Goal: Find specific page/section: Find specific page/section

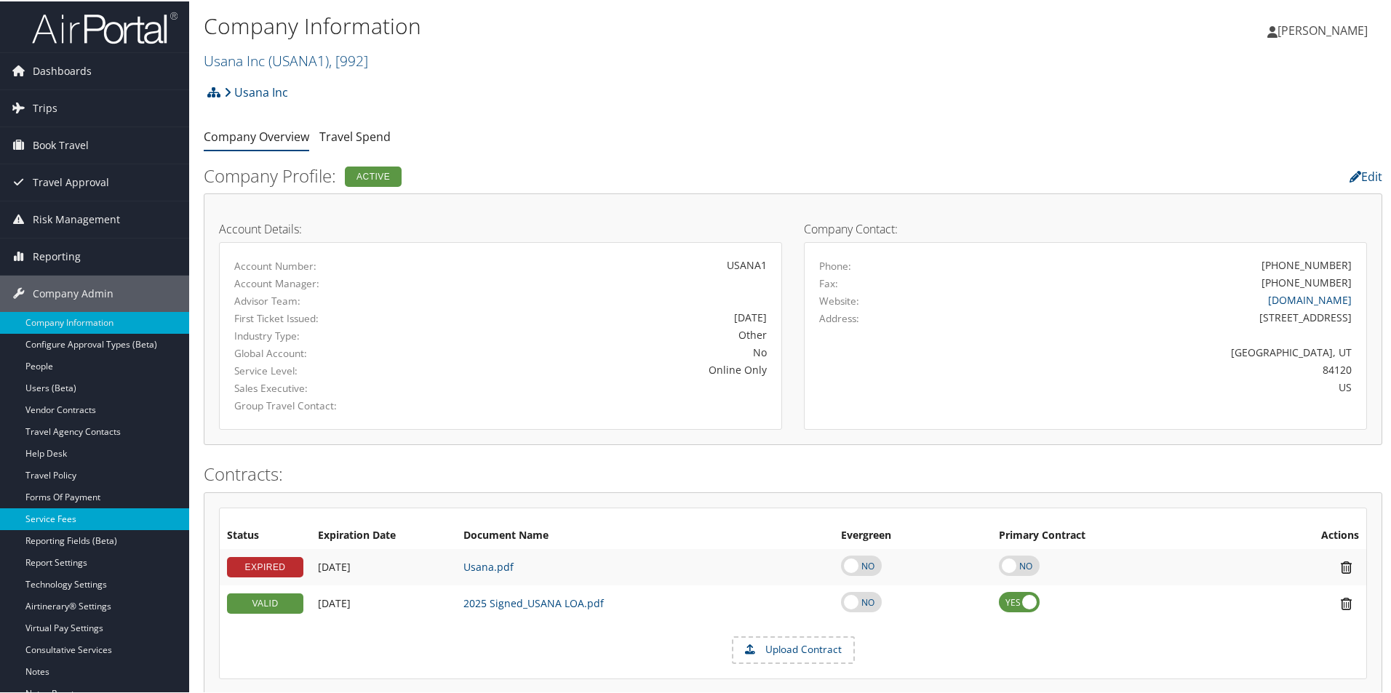
click at [77, 516] on link "Service Fees" at bounding box center [94, 518] width 189 height 22
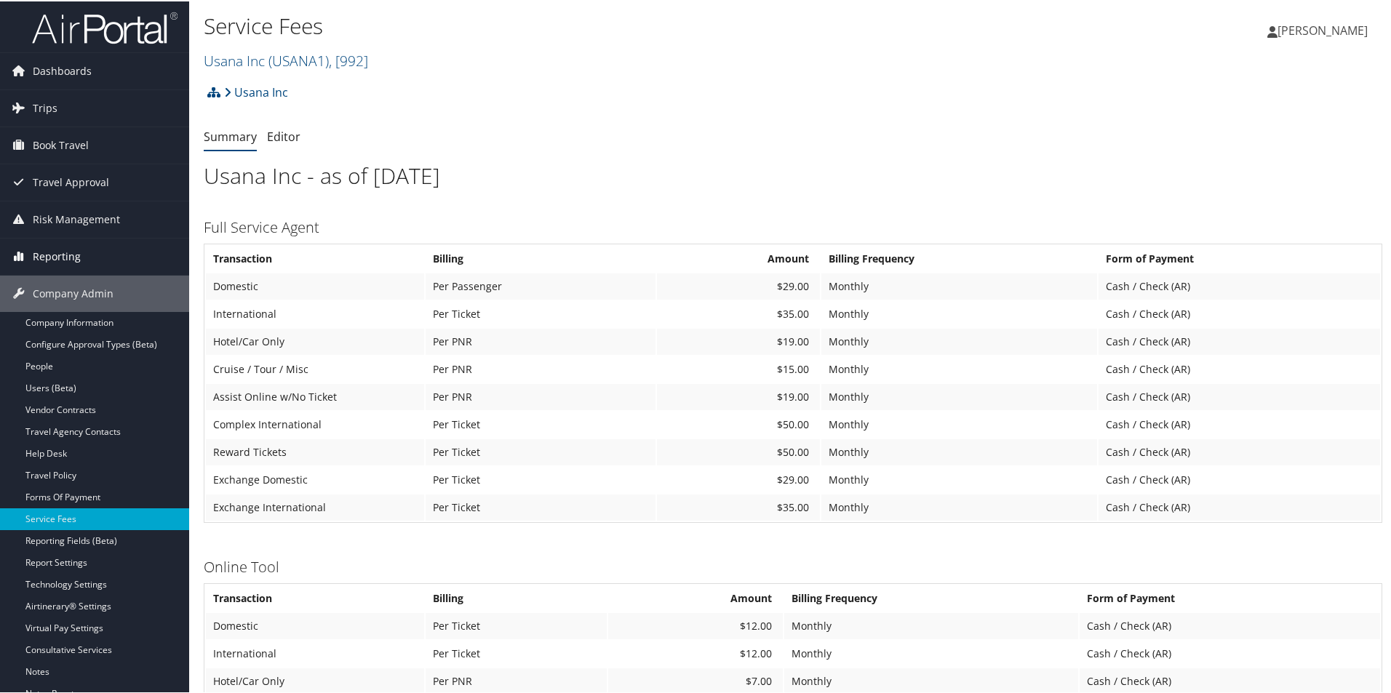
click at [68, 260] on span "Reporting" at bounding box center [57, 255] width 48 height 36
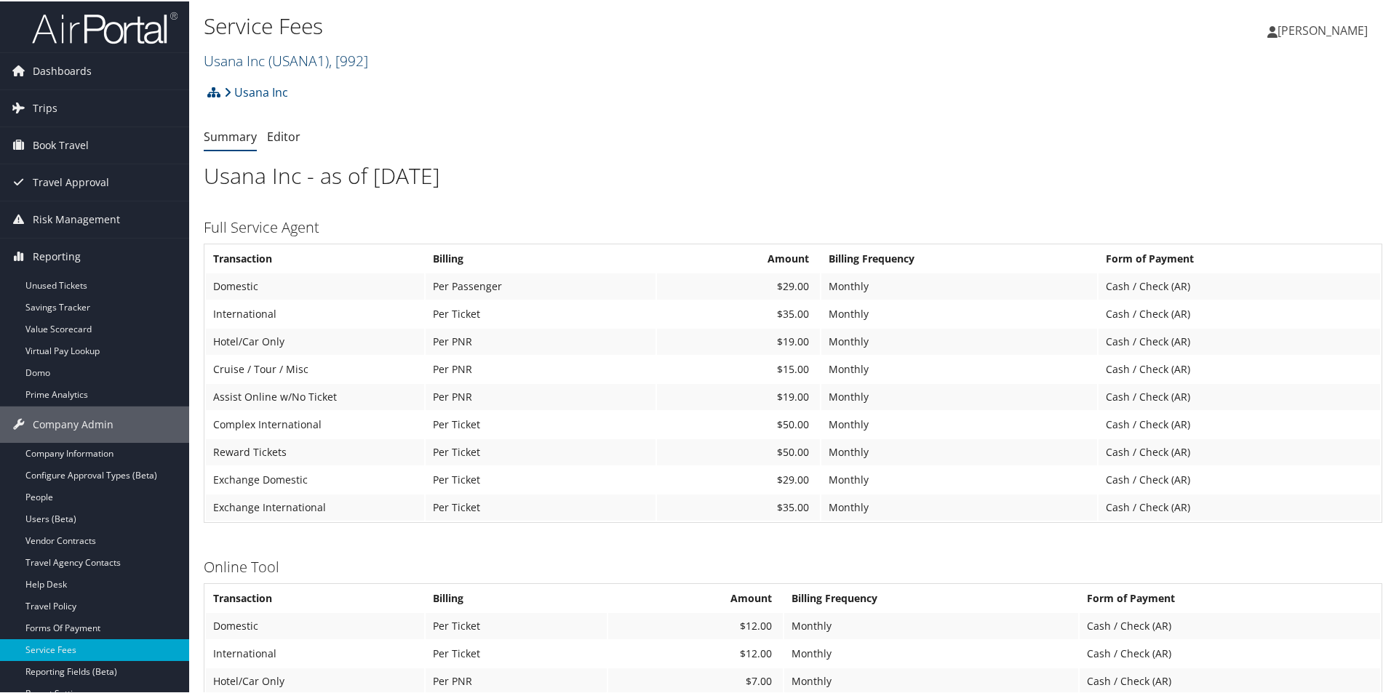
click at [312, 53] on span "( USANA1 )" at bounding box center [298, 59] width 60 height 20
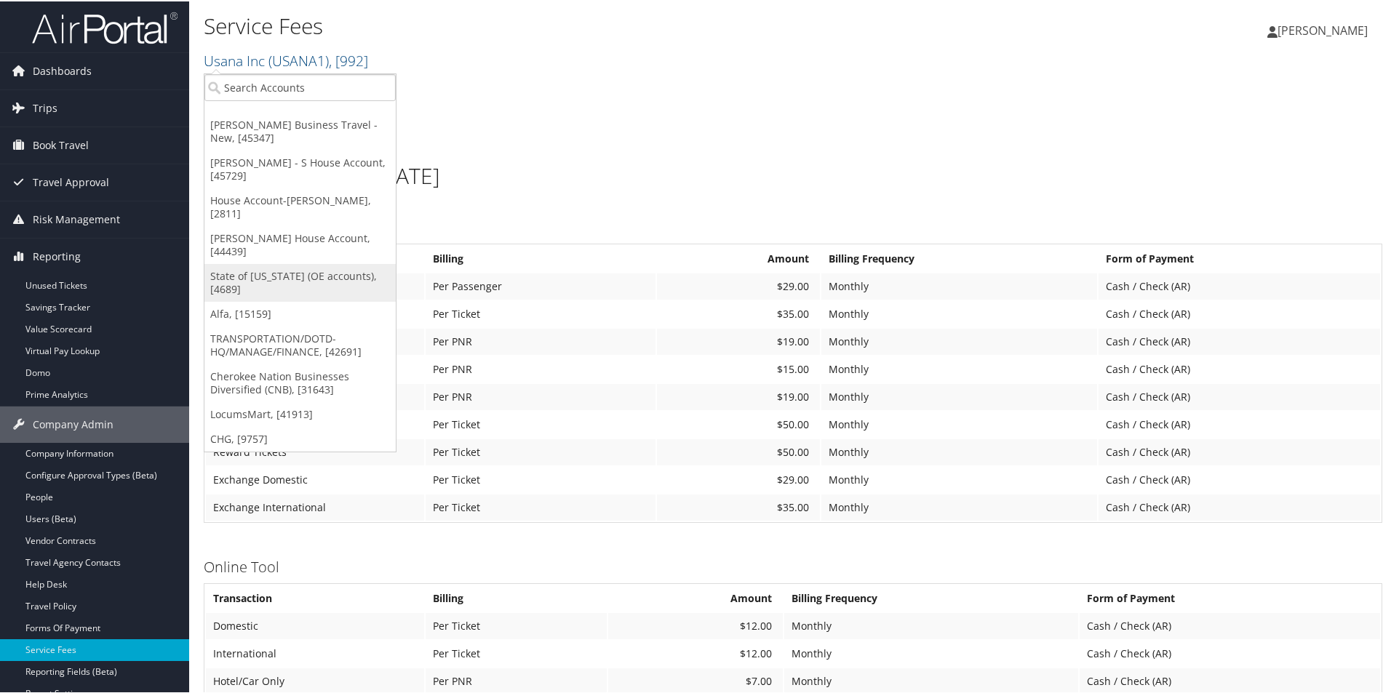
click at [319, 263] on link "State of [US_STATE] (OE accounts), [4689]" at bounding box center [299, 282] width 191 height 38
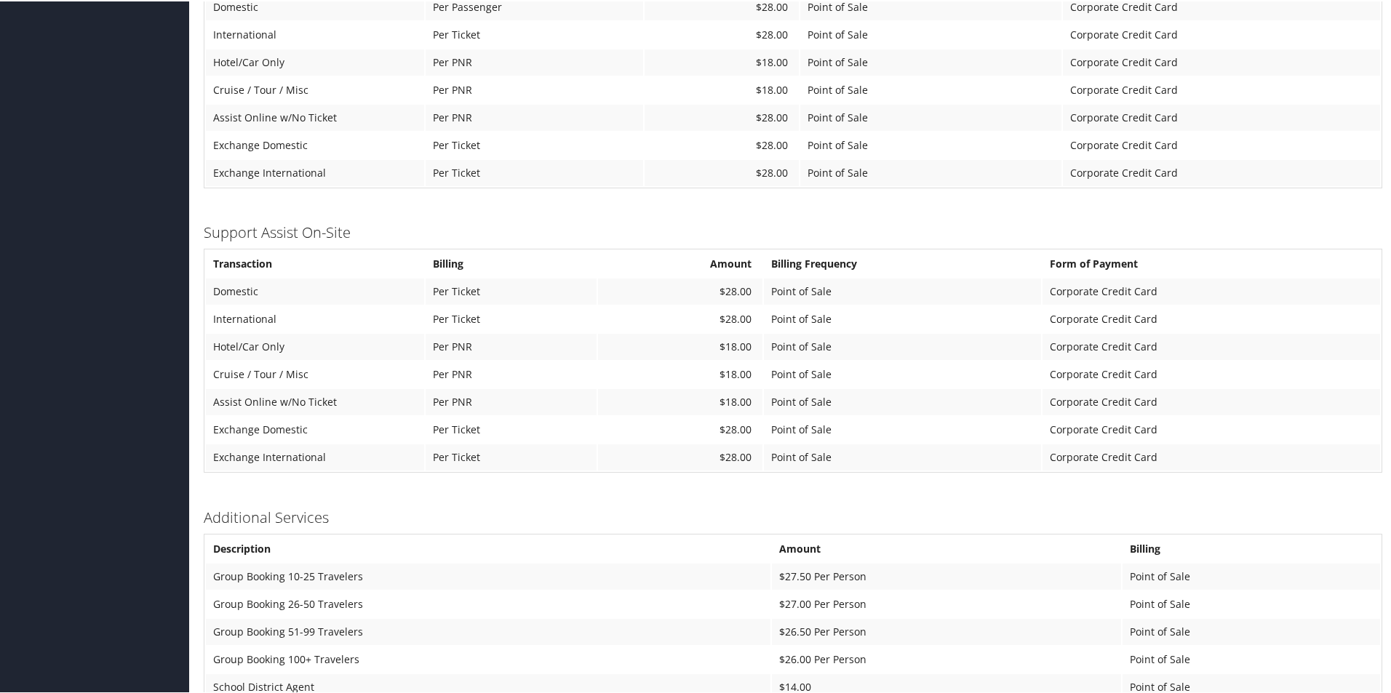
scroll to position [1155, 0]
